Goal: Task Accomplishment & Management: Complete application form

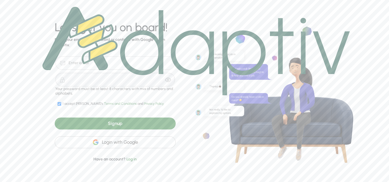
click at [133, 123] on div "Signup" at bounding box center [115, 124] width 121 height 12
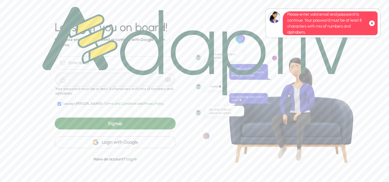
click at [371, 23] on icon at bounding box center [372, 23] width 2 height 2
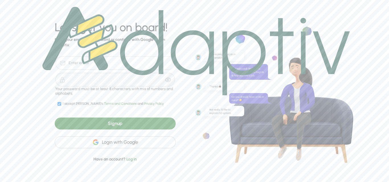
click at [113, 146] on div "Login with Google" at bounding box center [115, 143] width 121 height 12
click at [143, 144] on div "Login with Google" at bounding box center [115, 143] width 121 height 12
click at [142, 145] on div "Login with Google" at bounding box center [115, 143] width 121 height 12
